Goal: Information Seeking & Learning: Learn about a topic

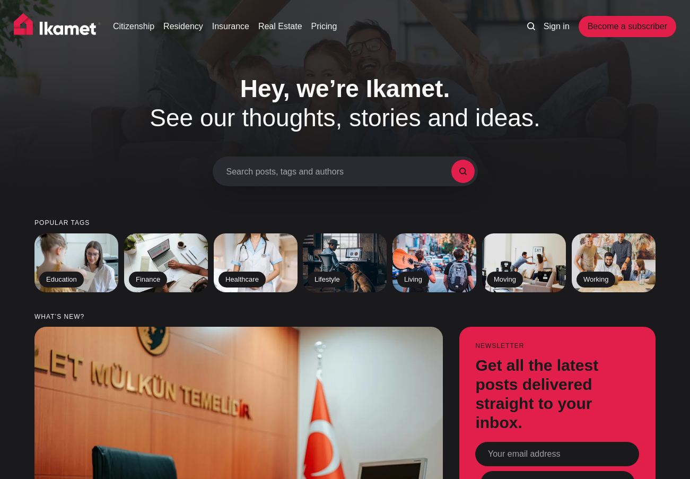
click at [498, 128] on h1 "Hey, we’re Ikamet. See our thoughts, stories and ideas." at bounding box center [345, 103] width 451 height 58
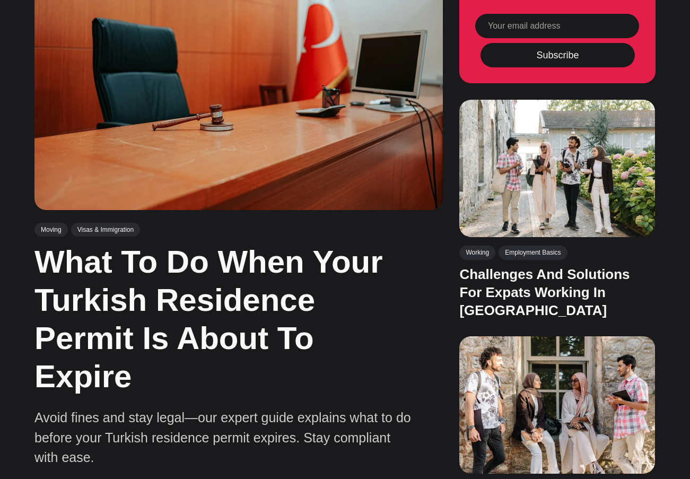
scroll to position [583, 0]
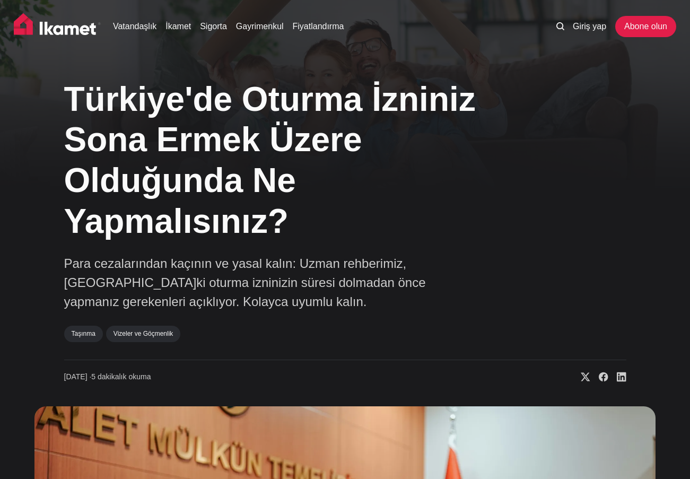
drag, startPoint x: 309, startPoint y: 193, endPoint x: 280, endPoint y: 190, distance: 28.9
click at [309, 193] on h1 "Türkiye'de Oturma İzniniz Sona Ermek Üzere Olduğunda Ne Yapmalısınız?" at bounding box center [286, 160] width 445 height 163
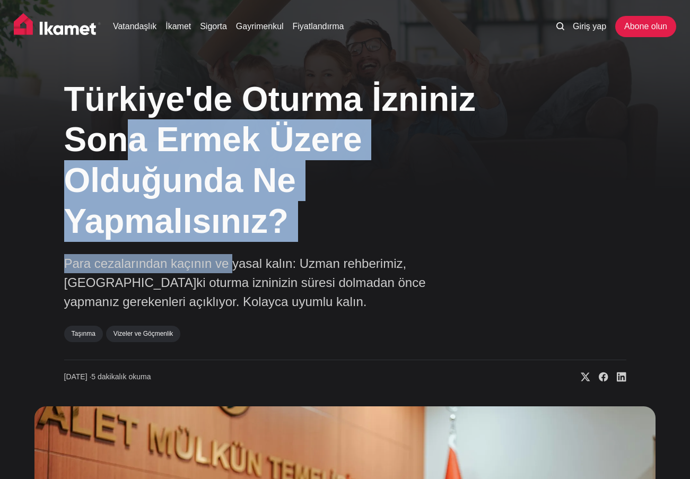
drag, startPoint x: 120, startPoint y: 171, endPoint x: 263, endPoint y: 245, distance: 161.4
click at [229, 245] on div "Türkiye'de Oturma İzniniz Sona Ermek Üzere Olduğunda Ne Yapmalısınız? Para ceza…" at bounding box center [345, 225] width 562 height 313
click at [313, 246] on div "Türkiye'de Oturma İzniniz Sona Ermek Üzere Olduğunda Ne Yapmalısınız? Para ceza…" at bounding box center [345, 225] width 562 height 313
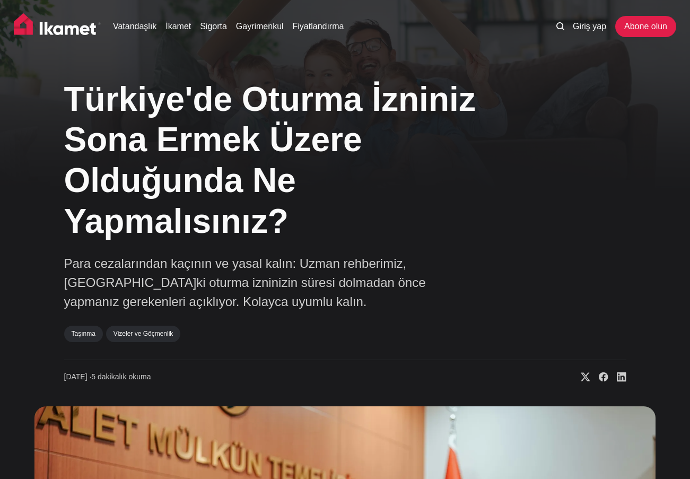
click at [89, 29] on img at bounding box center [57, 26] width 87 height 27
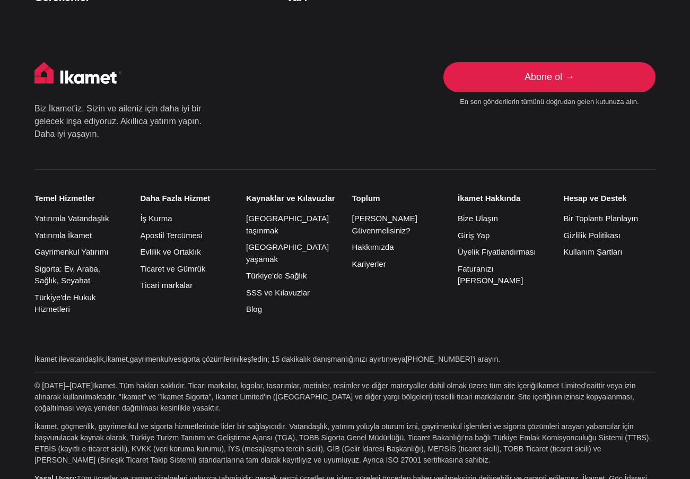
scroll to position [2368, 0]
